Goal: Task Accomplishment & Management: Complete application form

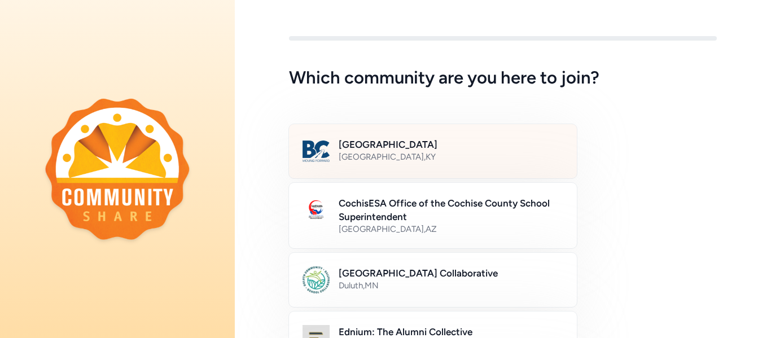
click at [396, 150] on h2 "[GEOGRAPHIC_DATA]" at bounding box center [451, 145] width 225 height 14
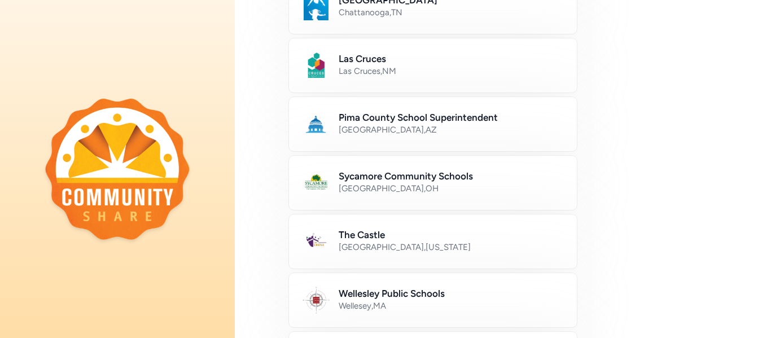
scroll to position [750, 0]
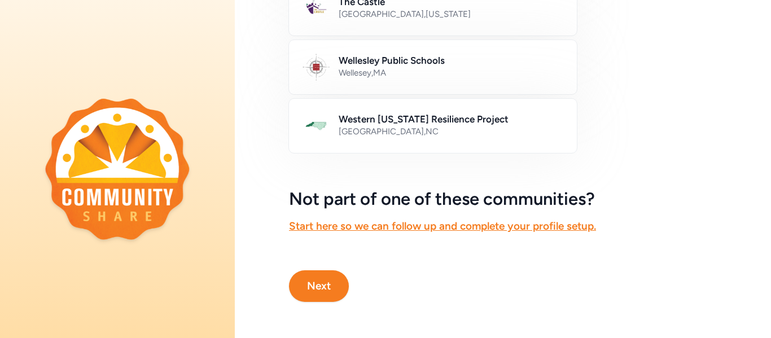
click at [324, 272] on button "Next" at bounding box center [319, 286] width 60 height 32
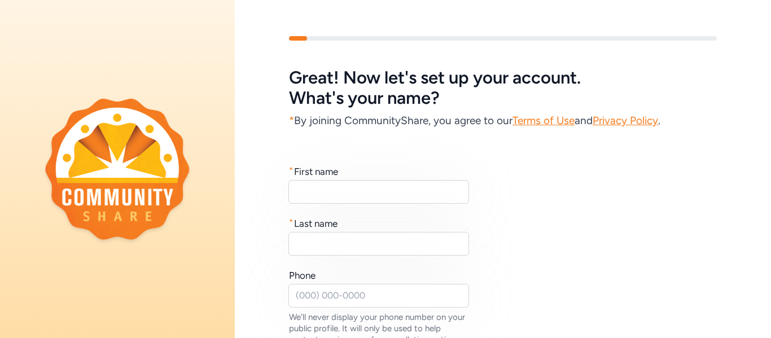
scroll to position [56, 0]
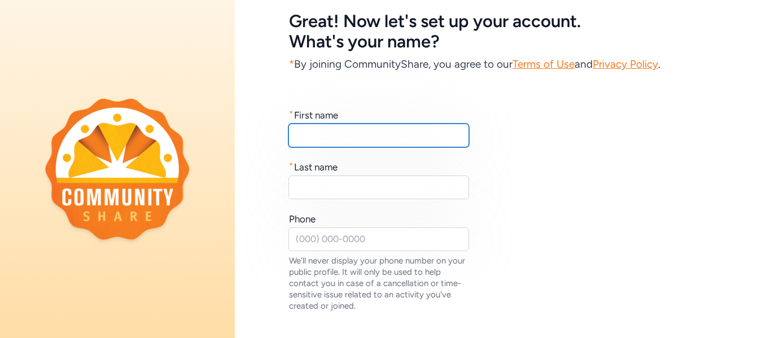
click at [390, 140] on input "text" at bounding box center [379, 136] width 181 height 24
type input "Devin"
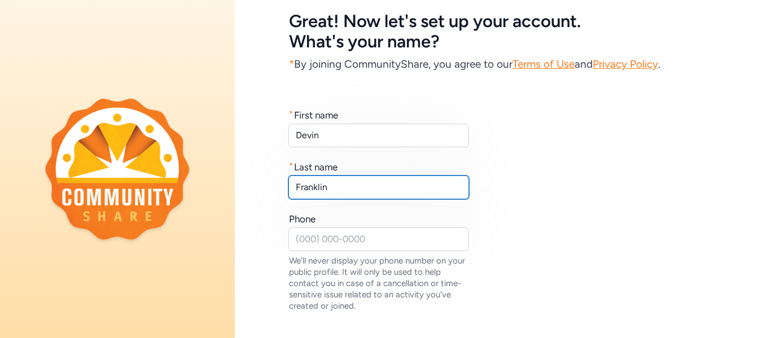
type input "Franklin"
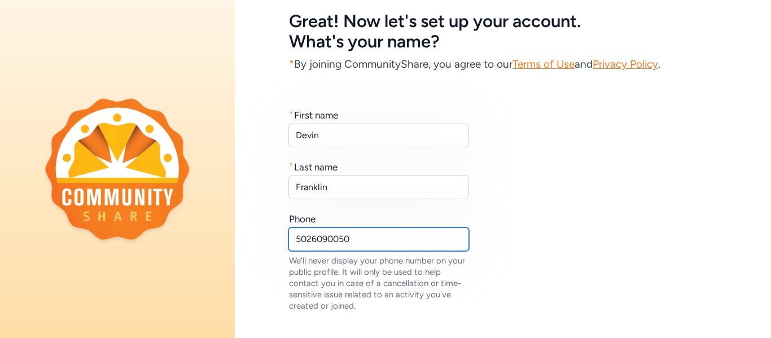
type input "5026090050"
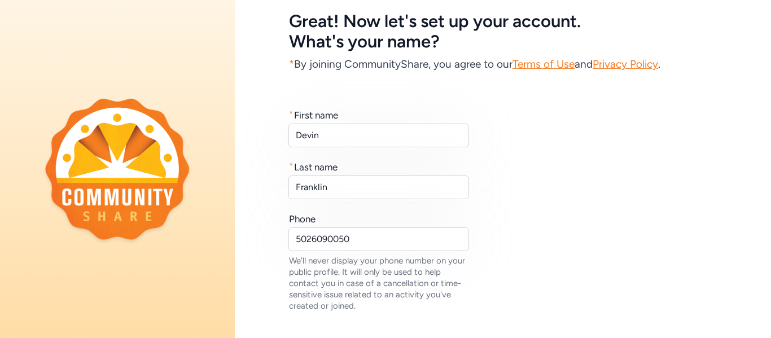
click at [535, 173] on div "* First name [PERSON_NAME] * Last name [PERSON_NAME] Phone [PHONE_NUMBER] We'll…" at bounding box center [503, 209] width 428 height 203
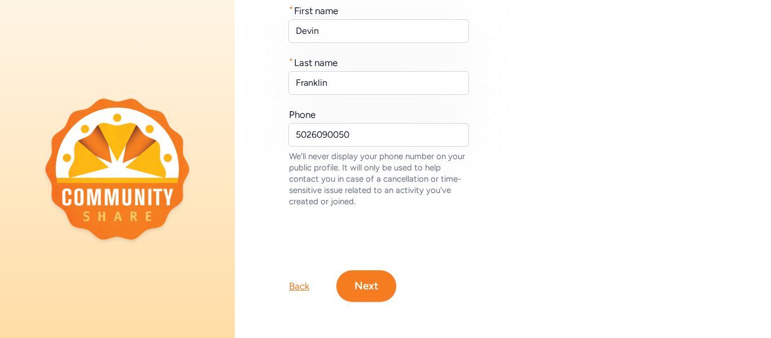
click at [387, 274] on button "Next" at bounding box center [367, 286] width 60 height 32
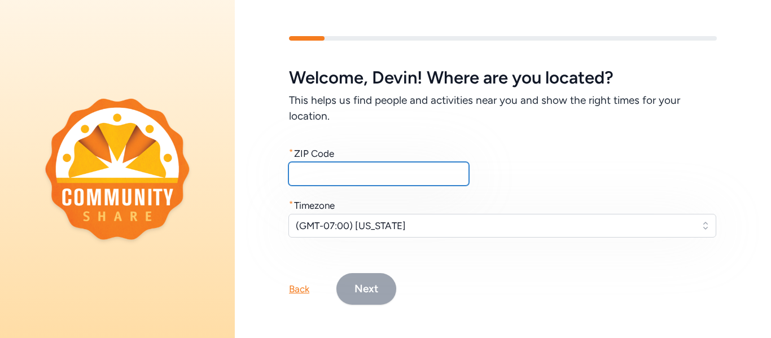
click at [399, 172] on input "text" at bounding box center [379, 174] width 181 height 24
type input "40165"
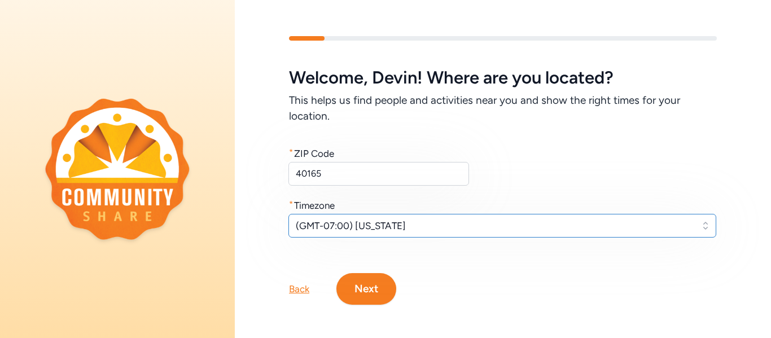
click at [379, 225] on span "(GMT-07:00) [US_STATE]" at bounding box center [495, 226] width 398 height 14
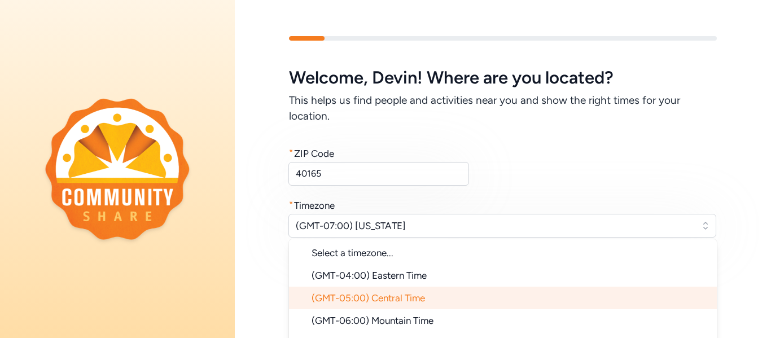
scroll to position [54, 0]
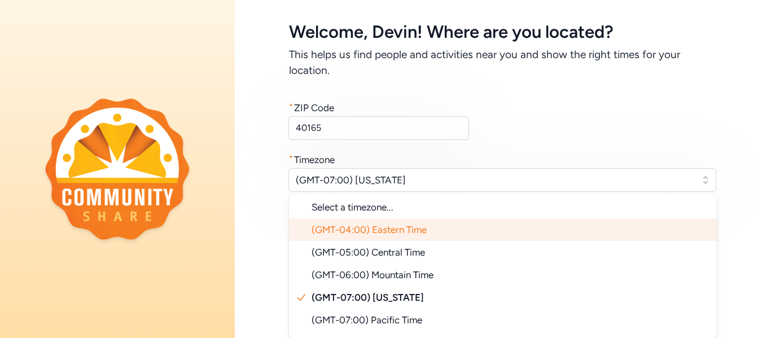
click at [411, 225] on span "(GMT-04:00) Eastern Time" at bounding box center [369, 229] width 115 height 11
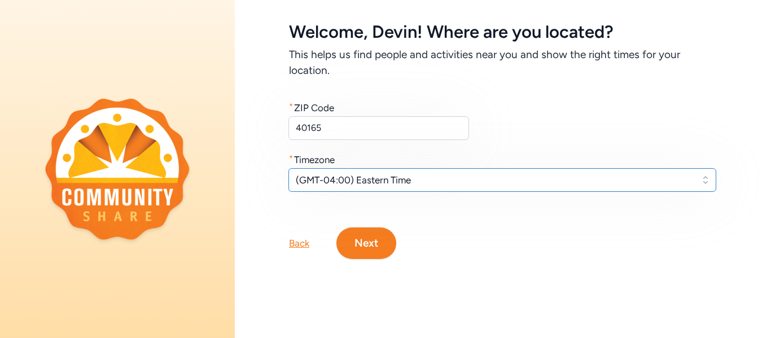
scroll to position [11, 0]
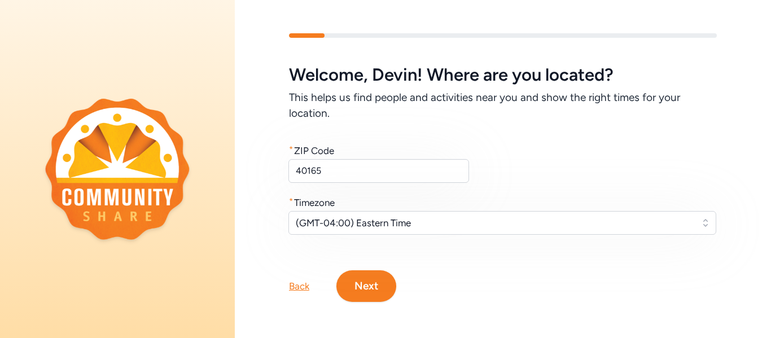
click at [577, 139] on div "Welcome , [PERSON_NAME] ! Where are you located? This helps us find people and …" at bounding box center [503, 149] width 428 height 169
click at [376, 282] on button "Next" at bounding box center [367, 286] width 60 height 32
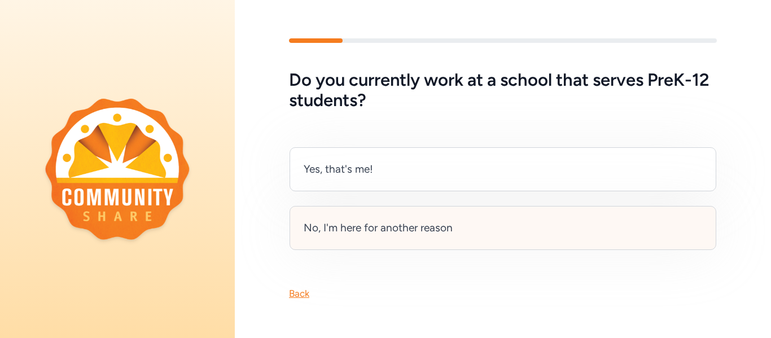
scroll to position [5, 0]
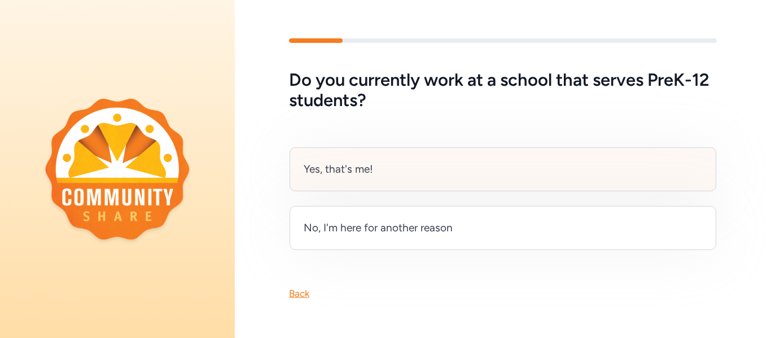
click at [354, 163] on div "Yes, that's me!" at bounding box center [338, 169] width 69 height 16
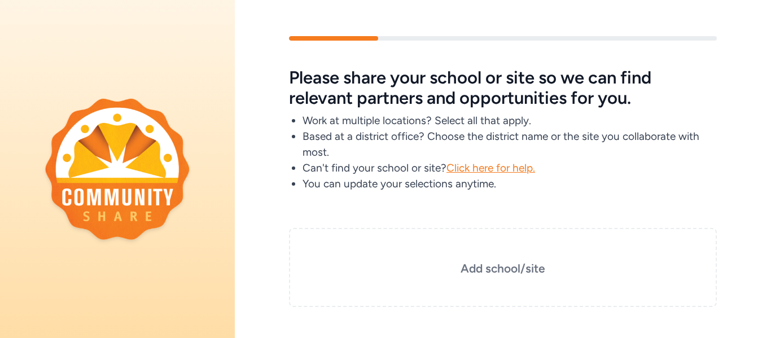
scroll to position [81, 0]
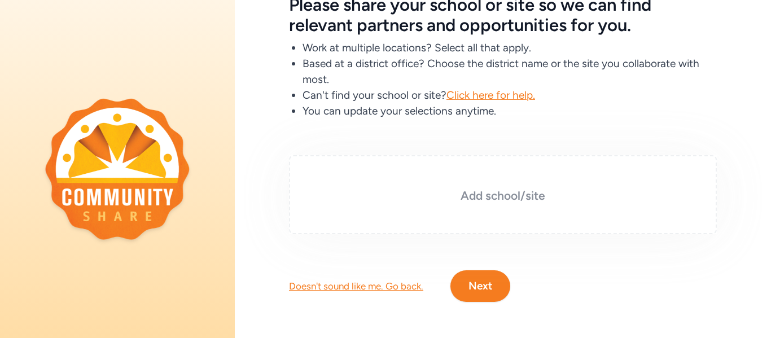
click at [489, 176] on div "Add school/site" at bounding box center [503, 194] width 428 height 79
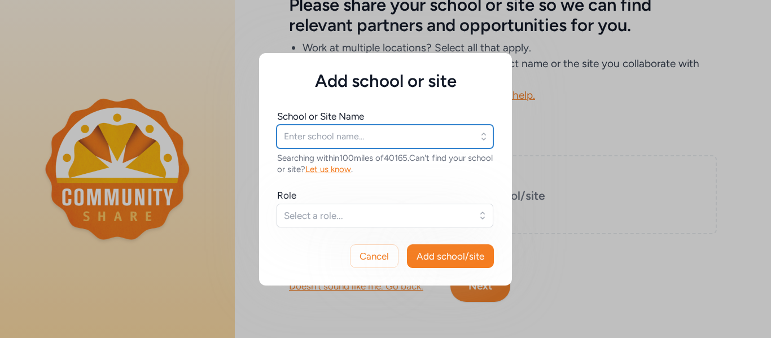
click at [368, 141] on input "text" at bounding box center [385, 137] width 217 height 24
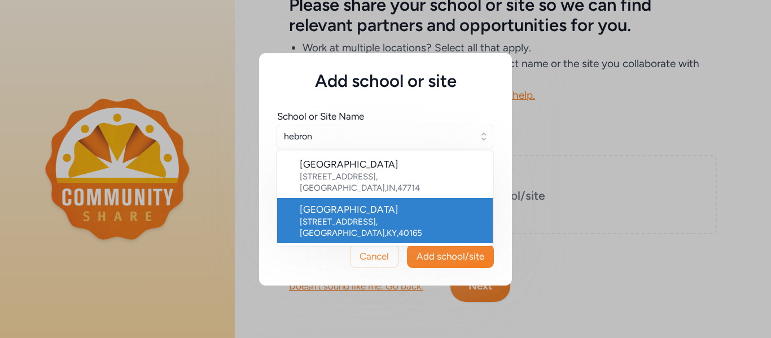
click at [363, 216] on div "[STREET_ADDRESS]" at bounding box center [392, 227] width 184 height 23
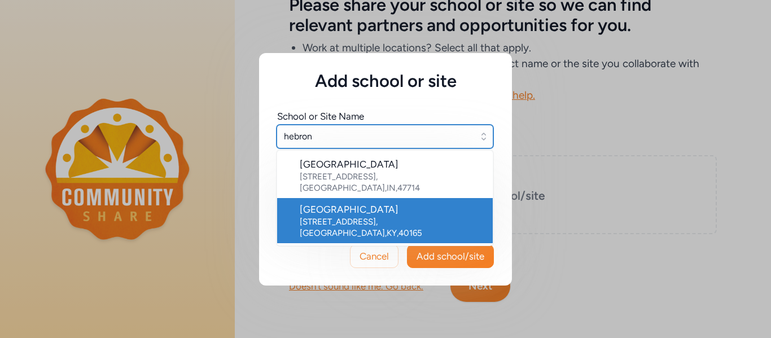
type input "[GEOGRAPHIC_DATA]"
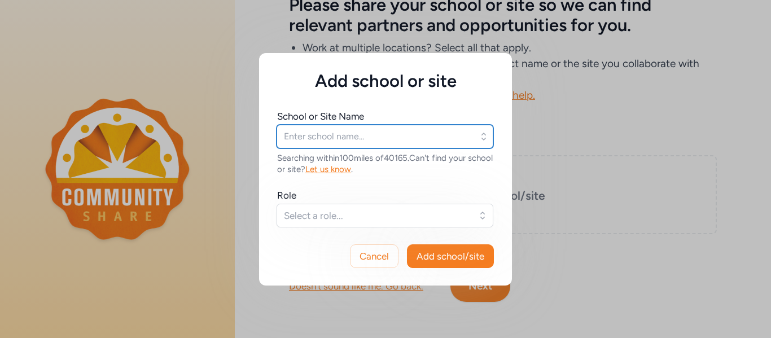
type input "[GEOGRAPHIC_DATA]"
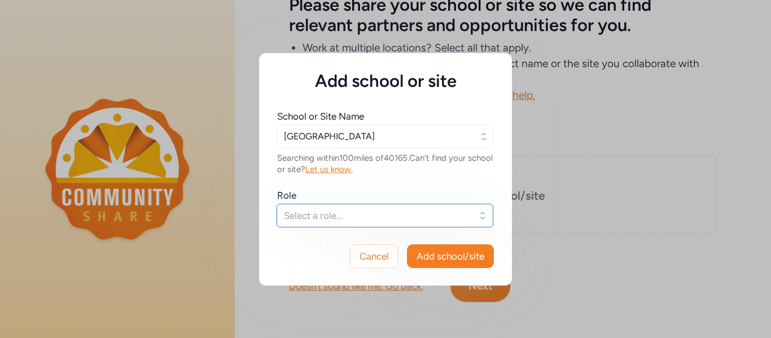
click at [399, 212] on span "Select a role..." at bounding box center [377, 216] width 186 height 14
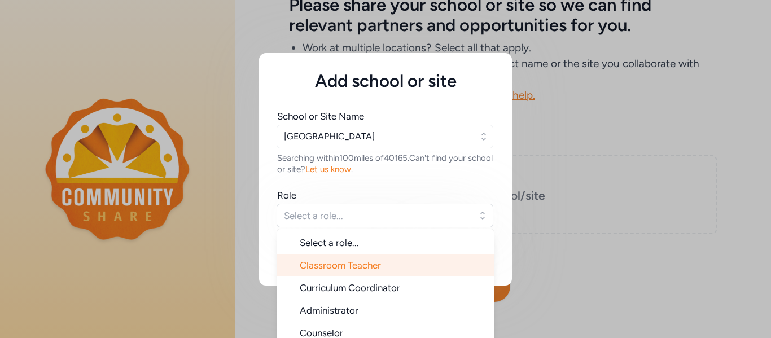
click at [391, 262] on li "Classroom Teacher" at bounding box center [385, 265] width 217 height 23
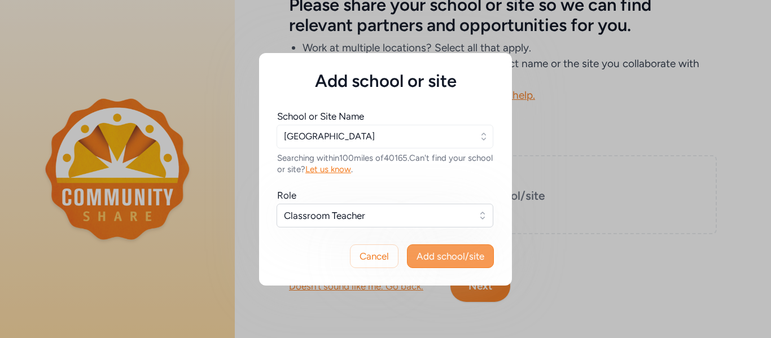
click at [440, 252] on span "Add school/site" at bounding box center [451, 257] width 68 height 14
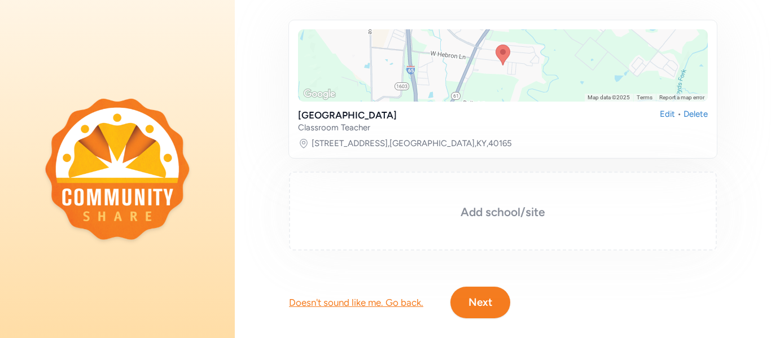
scroll to position [219, 0]
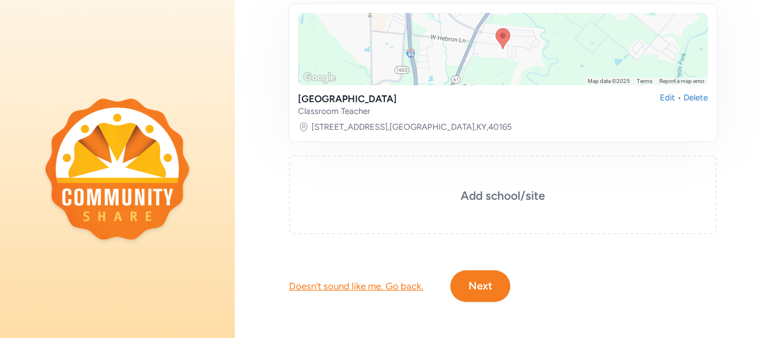
click at [490, 275] on button "Next" at bounding box center [481, 286] width 60 height 32
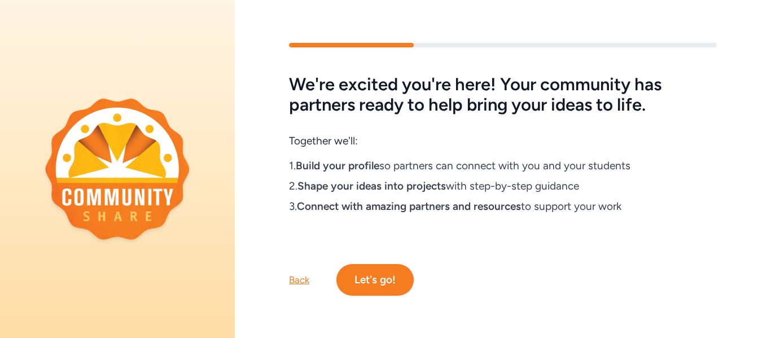
click at [387, 269] on button "Let's go!" at bounding box center [375, 280] width 77 height 32
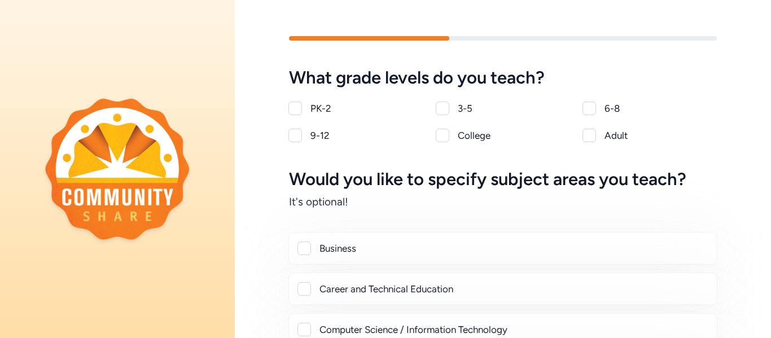
click at [587, 110] on div at bounding box center [590, 109] width 14 height 14
checkbox input "true"
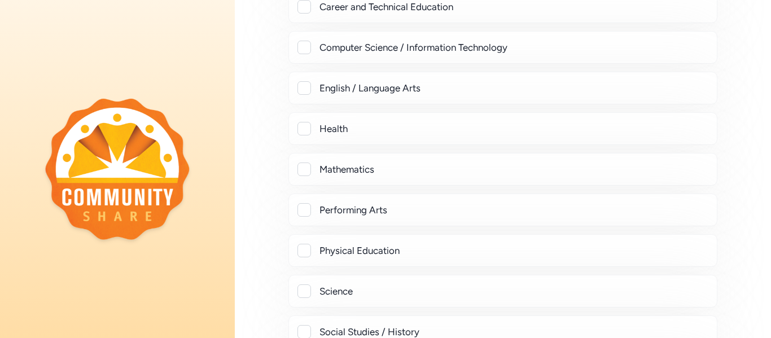
scroll to position [339, 0]
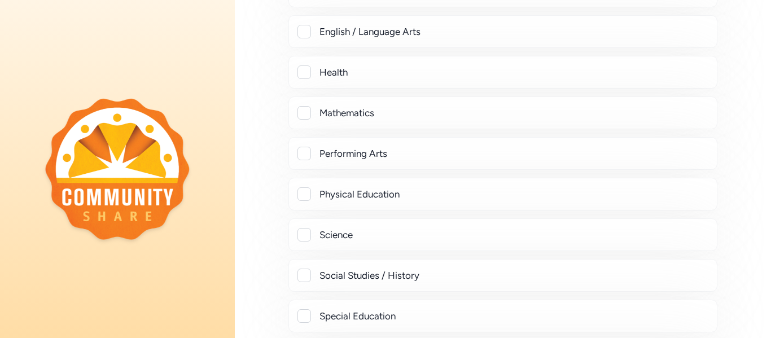
click at [334, 233] on div "Science" at bounding box center [514, 235] width 388 height 14
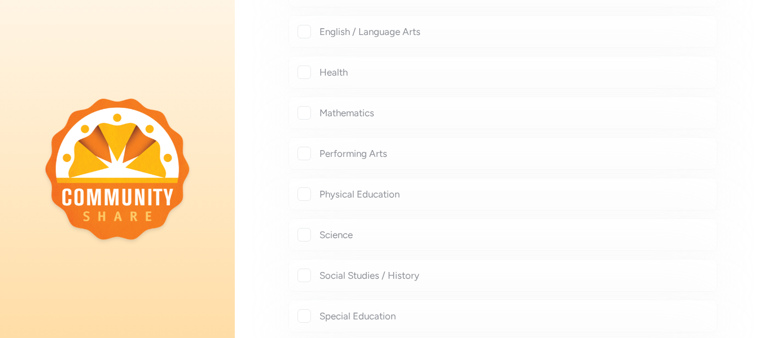
checkbox input "true"
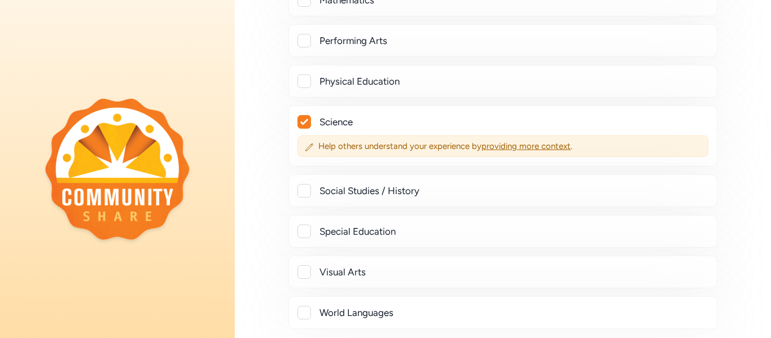
scroll to position [508, 0]
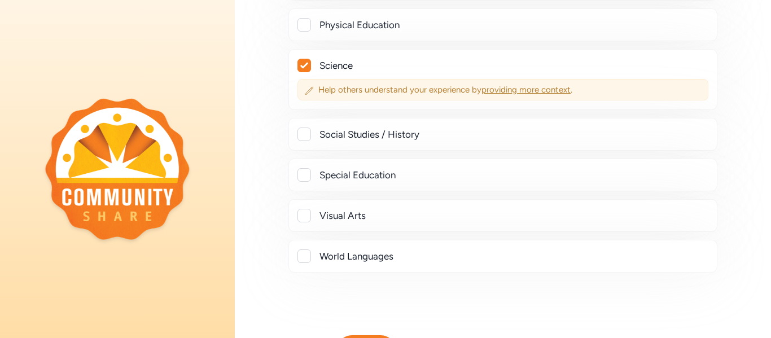
click at [527, 91] on span "providing more context" at bounding box center [526, 90] width 89 height 10
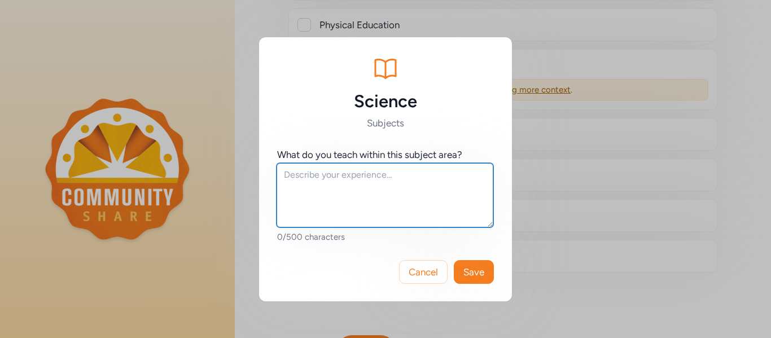
click at [389, 187] on textarea at bounding box center [385, 195] width 217 height 64
type textarea "M"
type textarea "i"
type textarea "Middle School Science (6-8)"
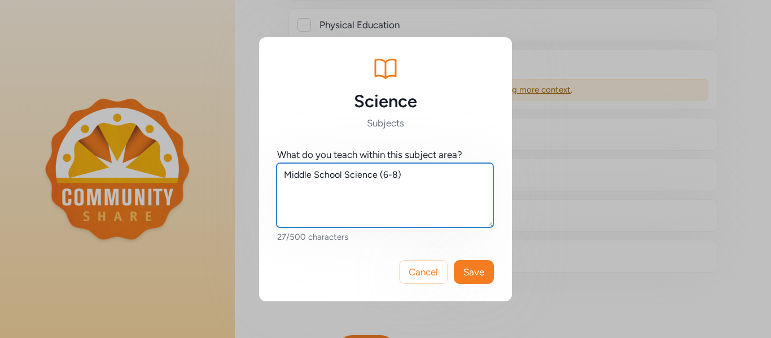
drag, startPoint x: 472, startPoint y: 169, endPoint x: 209, endPoint y: 167, distance: 263.1
click at [209, 167] on div "Science Subjects What do you teach within this subject area? Middle School Scie…" at bounding box center [385, 169] width 771 height 338
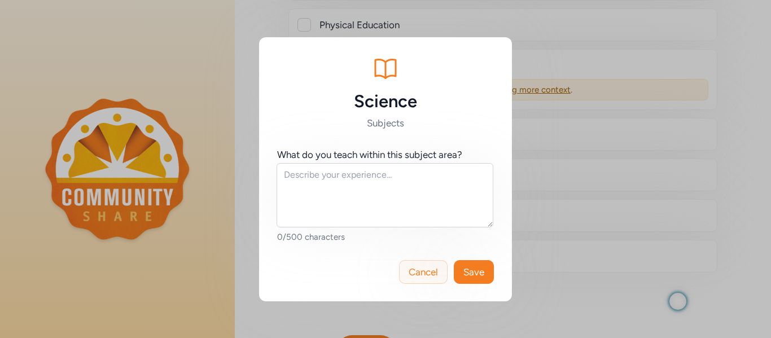
click at [421, 268] on span "Cancel" at bounding box center [423, 272] width 29 height 14
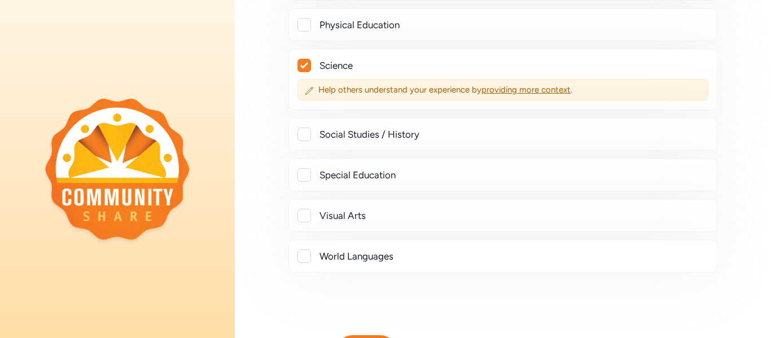
scroll to position [582, 0]
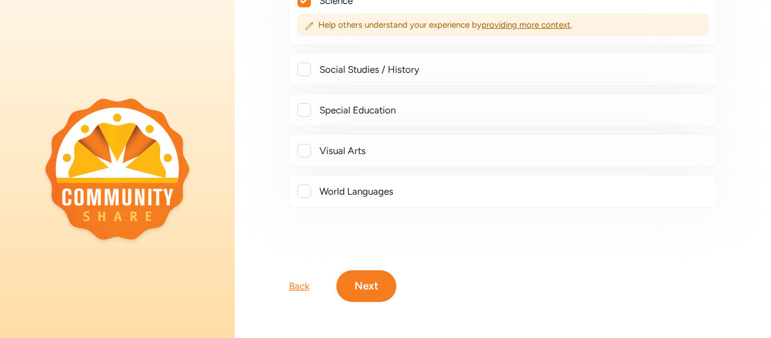
click at [385, 284] on button "Next" at bounding box center [367, 286] width 60 height 32
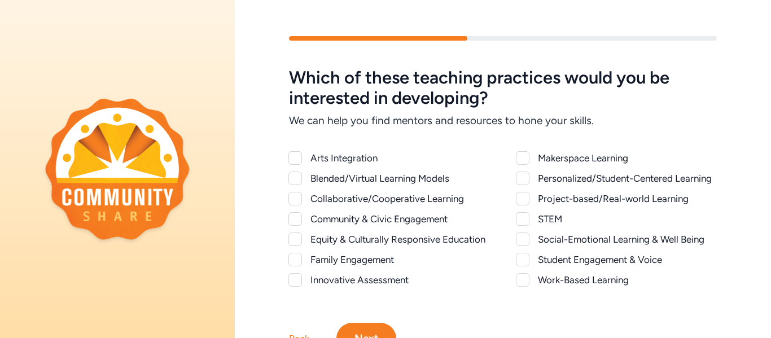
scroll to position [56, 0]
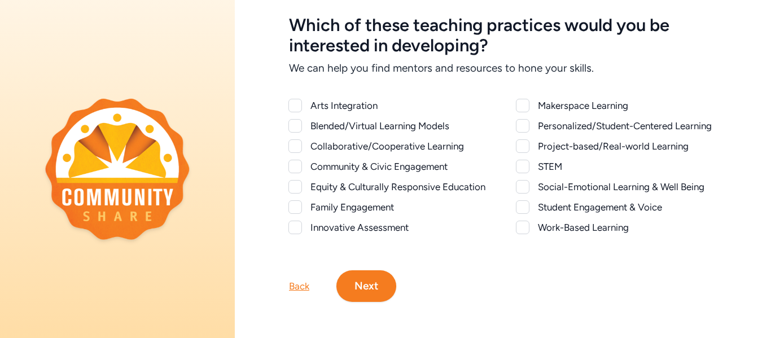
click at [522, 99] on div at bounding box center [523, 106] width 14 height 14
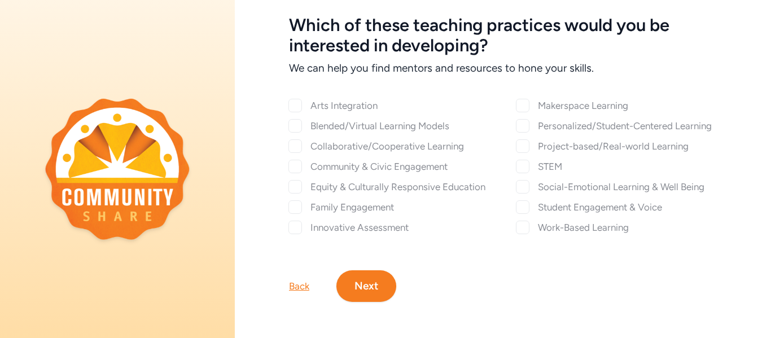
checkbox input "true"
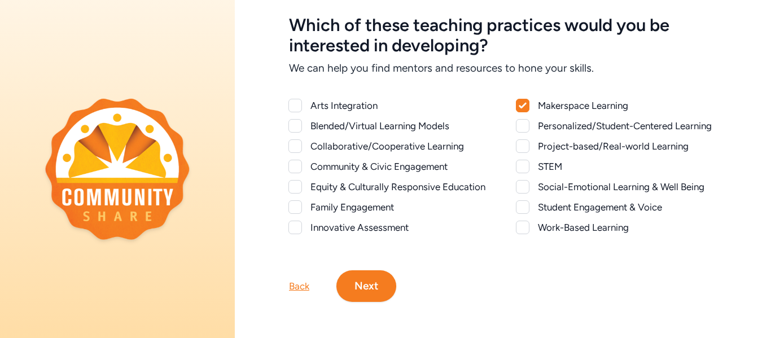
click at [517, 153] on div at bounding box center [523, 146] width 14 height 14
checkbox input "true"
click at [522, 173] on div at bounding box center [523, 167] width 14 height 14
checkbox input "true"
click at [295, 141] on div at bounding box center [296, 146] width 14 height 14
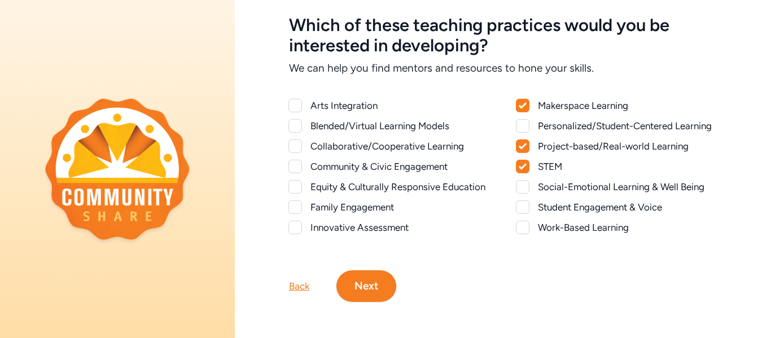
checkbox input "true"
click at [300, 167] on div at bounding box center [296, 167] width 14 height 14
checkbox input "true"
click at [300, 234] on div at bounding box center [296, 228] width 14 height 14
checkbox input "true"
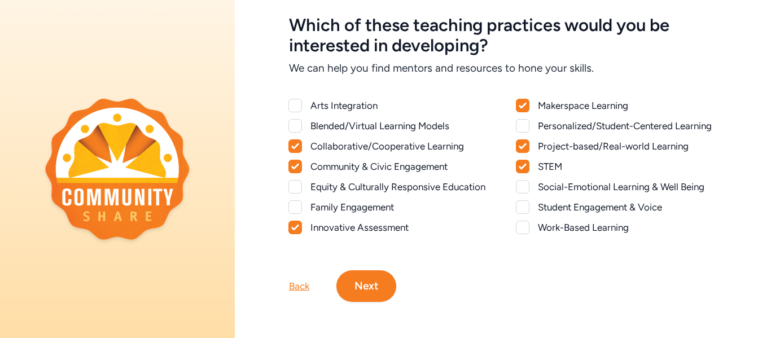
click at [518, 123] on div at bounding box center [523, 126] width 14 height 14
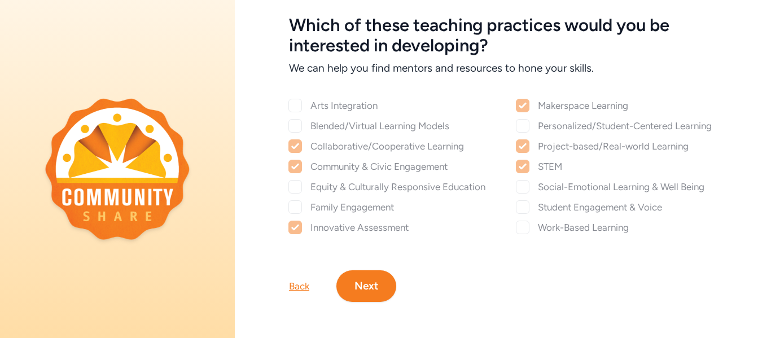
checkbox input "true"
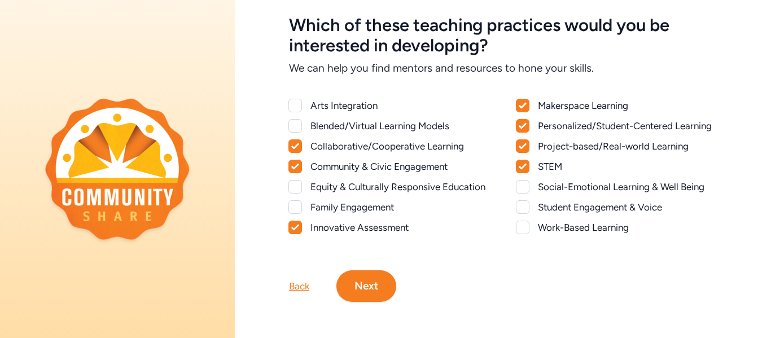
scroll to position [75, 0]
click at [379, 276] on button "Next" at bounding box center [367, 286] width 60 height 32
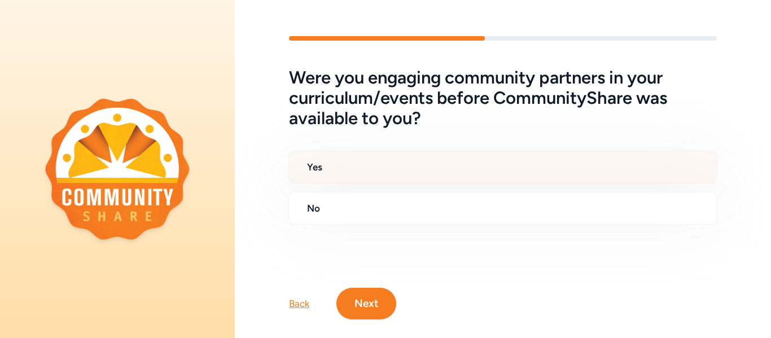
click at [344, 166] on h2 "Yes" at bounding box center [507, 167] width 401 height 14
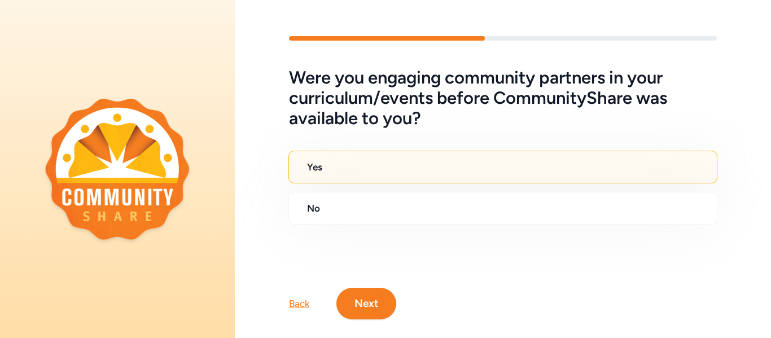
click at [364, 304] on button "Next" at bounding box center [367, 304] width 60 height 32
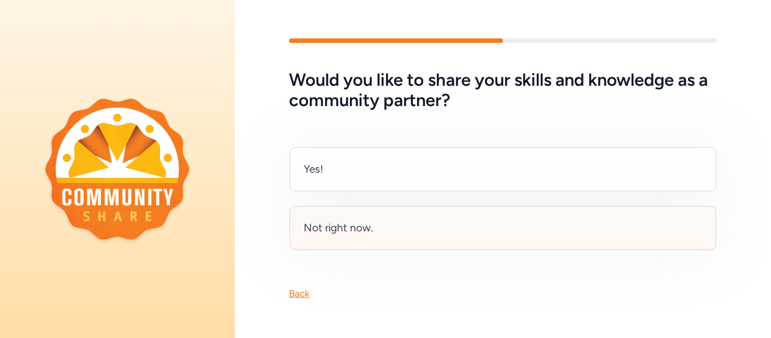
click at [350, 229] on div "Not right now." at bounding box center [338, 228] width 69 height 16
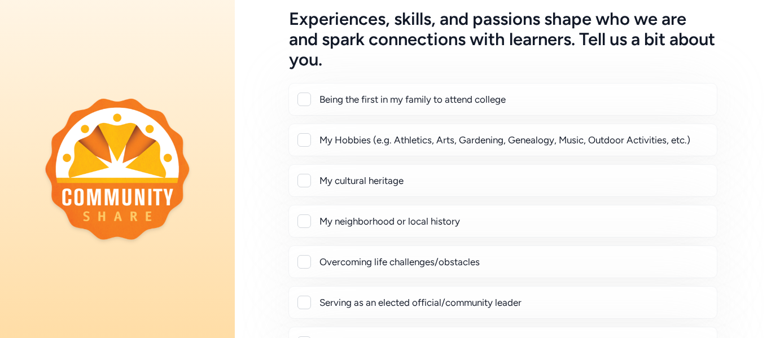
scroll to position [285, 0]
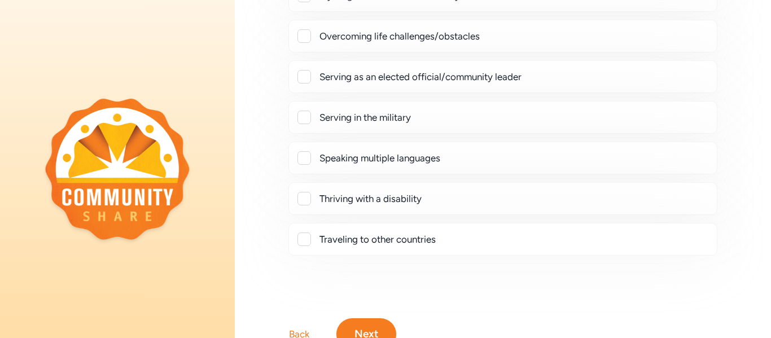
click at [336, 238] on div "Traveling to other countries" at bounding box center [514, 240] width 388 height 14
checkbox input "true"
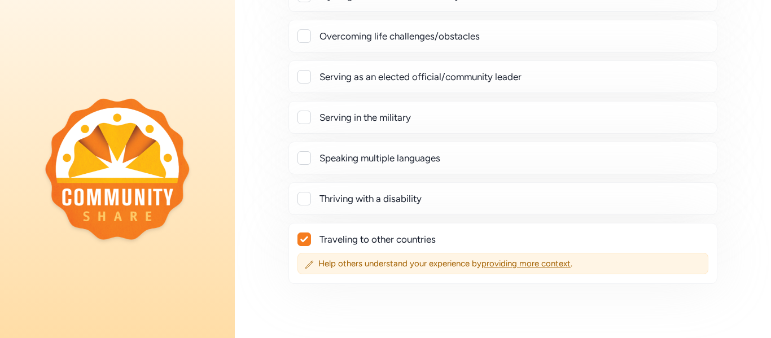
scroll to position [369, 0]
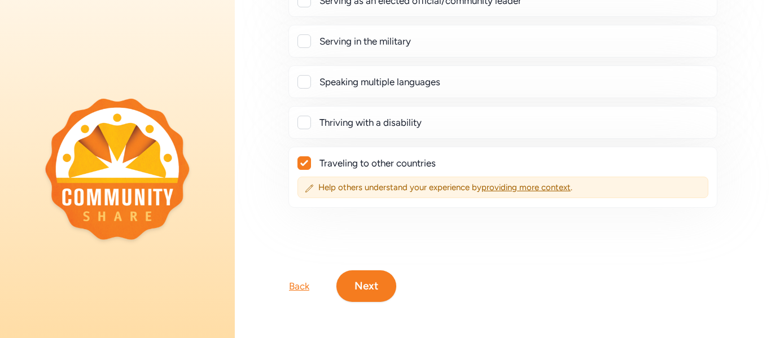
click at [387, 283] on button "Next" at bounding box center [367, 286] width 60 height 32
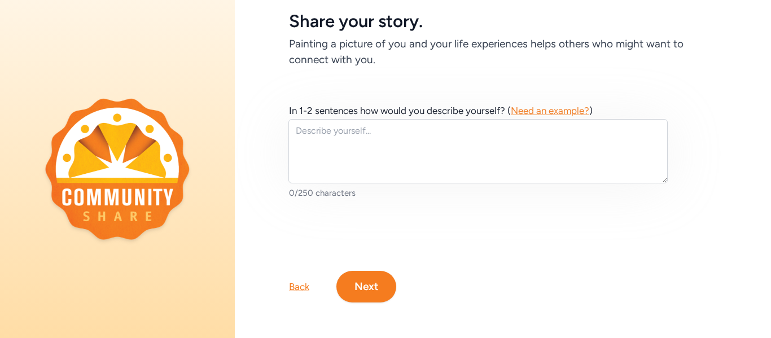
scroll to position [66, 0]
click at [543, 104] on span "Need an example?" at bounding box center [550, 109] width 78 height 11
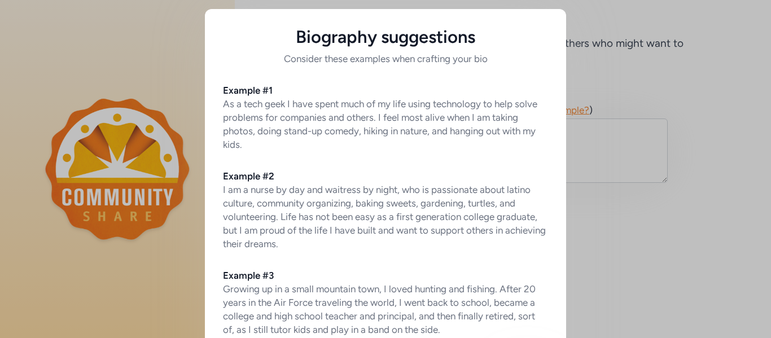
scroll to position [84, 0]
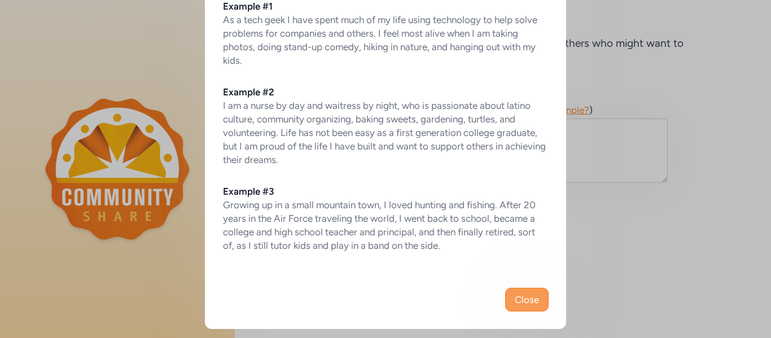
click at [524, 297] on span "Close" at bounding box center [527, 300] width 24 height 14
